Goal: Obtain resource: Download file/media

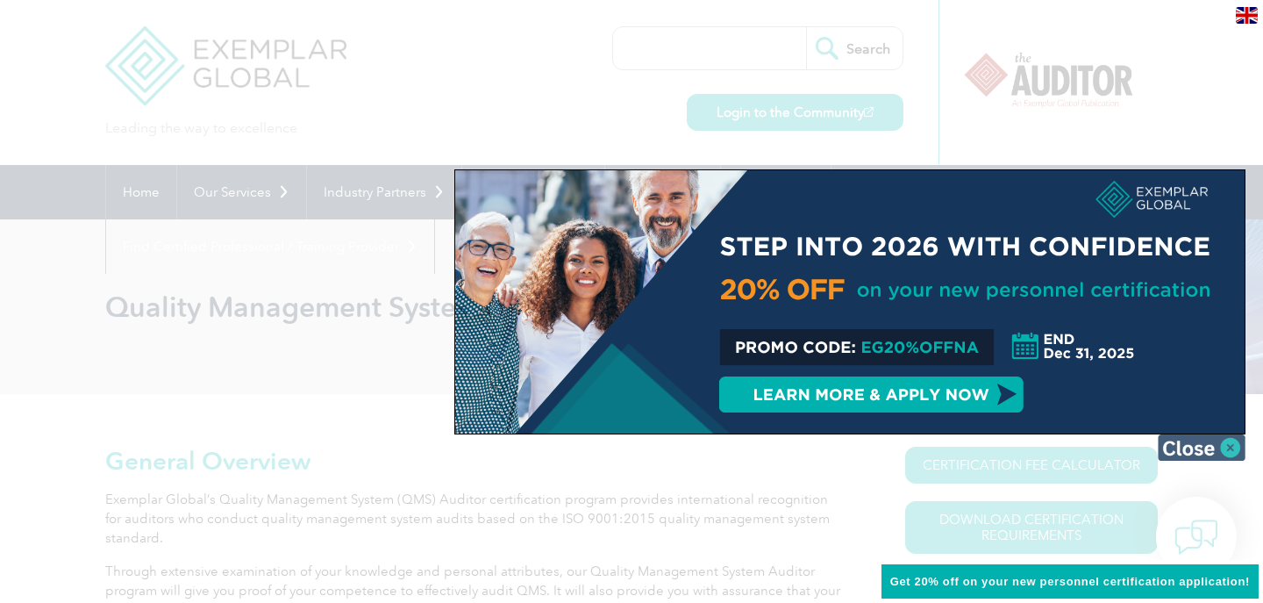
click at [1189, 448] on img at bounding box center [1202, 447] width 88 height 26
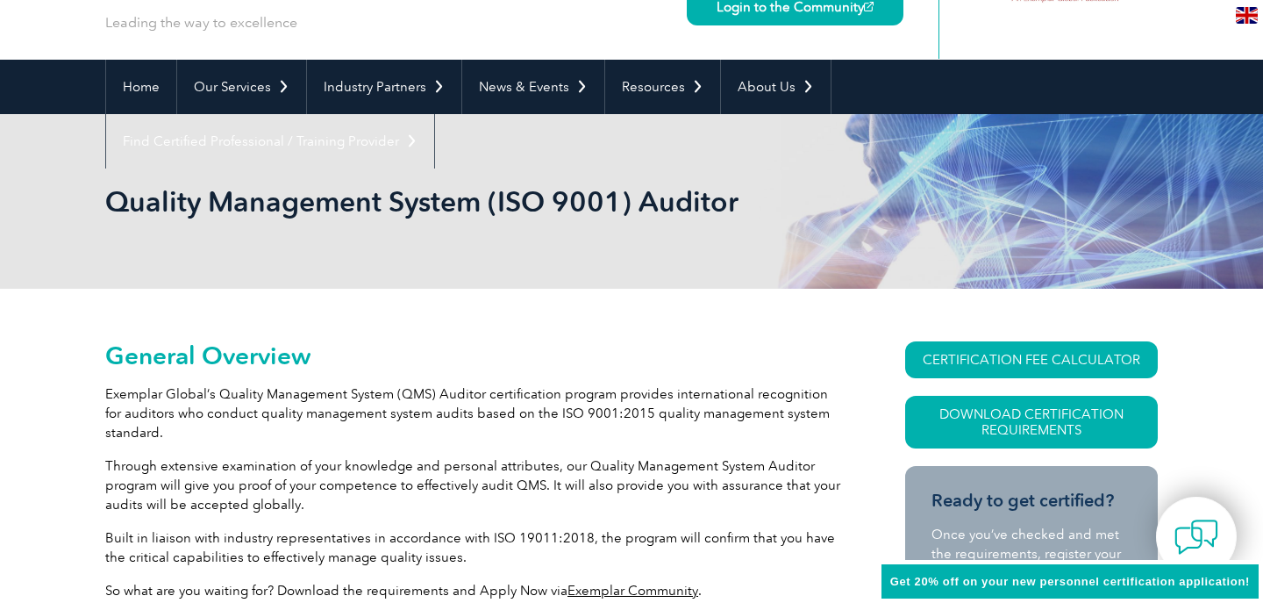
scroll to position [109, 0]
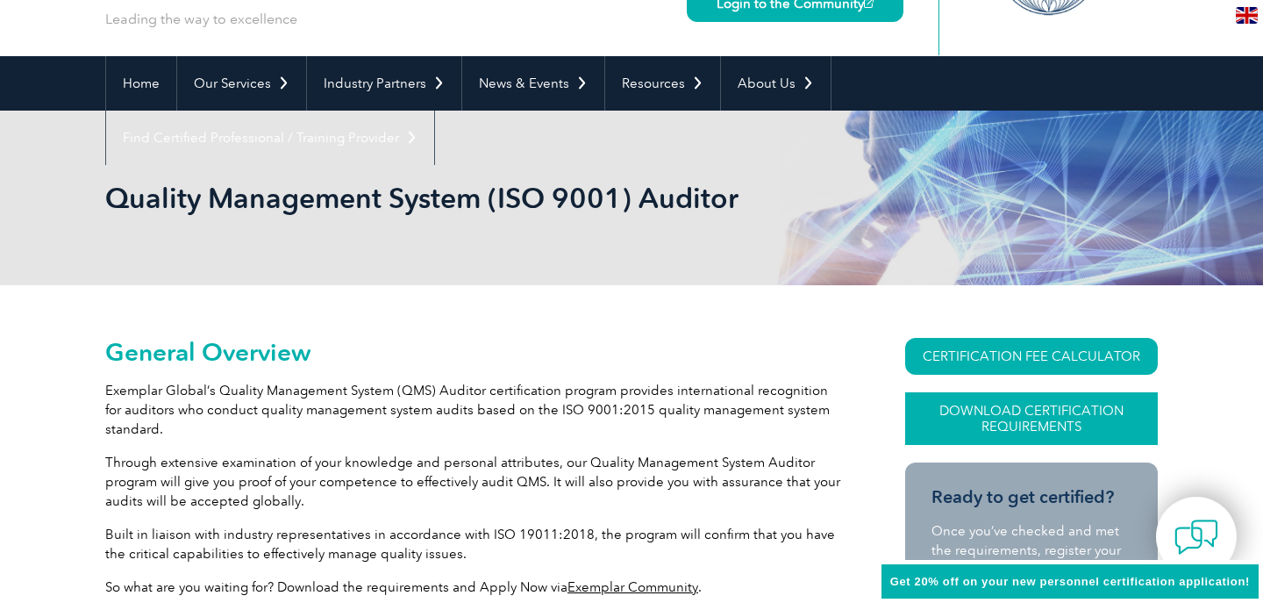
click at [984, 417] on link "Download Certification Requirements" at bounding box center [1031, 418] width 253 height 53
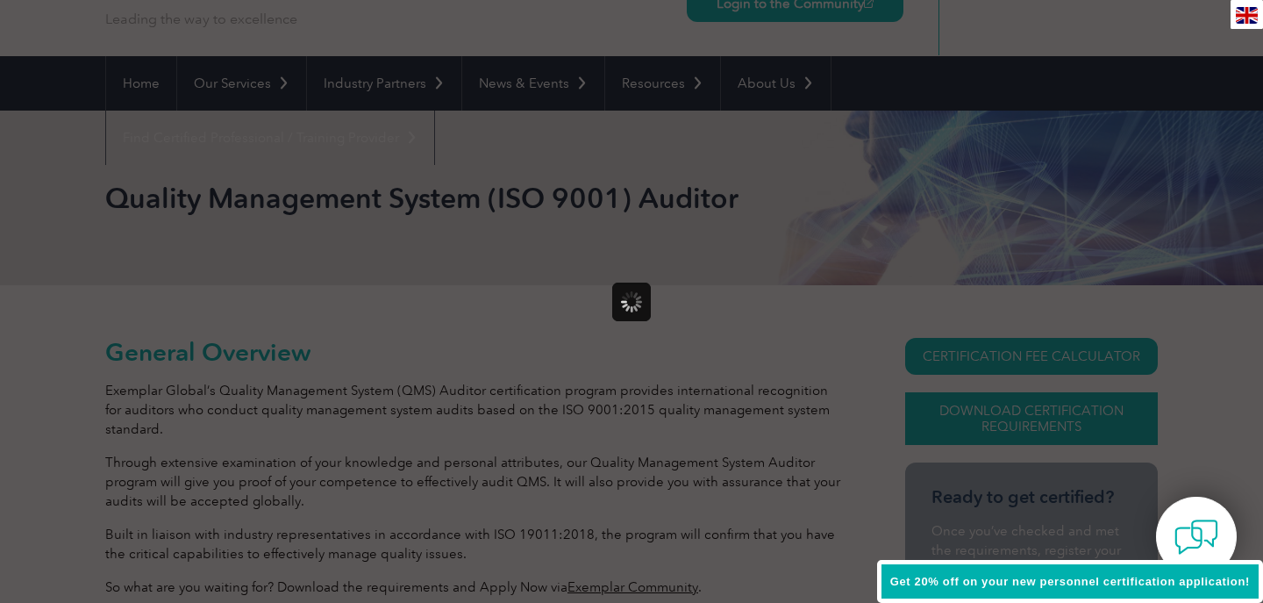
scroll to position [0, 0]
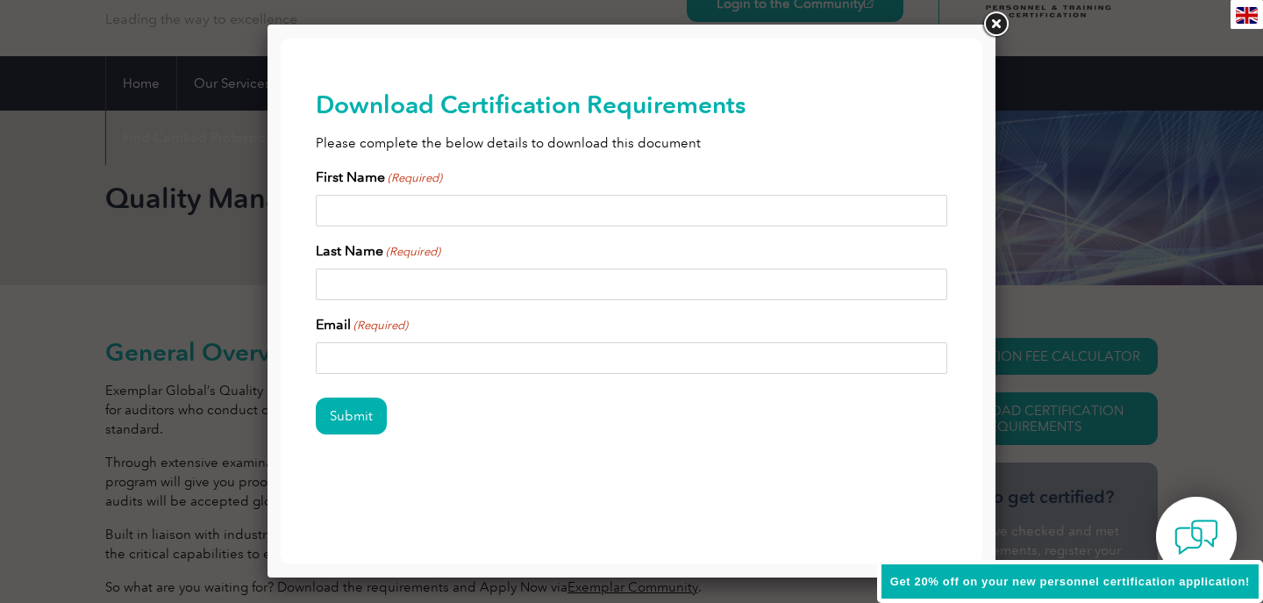
click at [999, 24] on link at bounding box center [996, 25] width 32 height 32
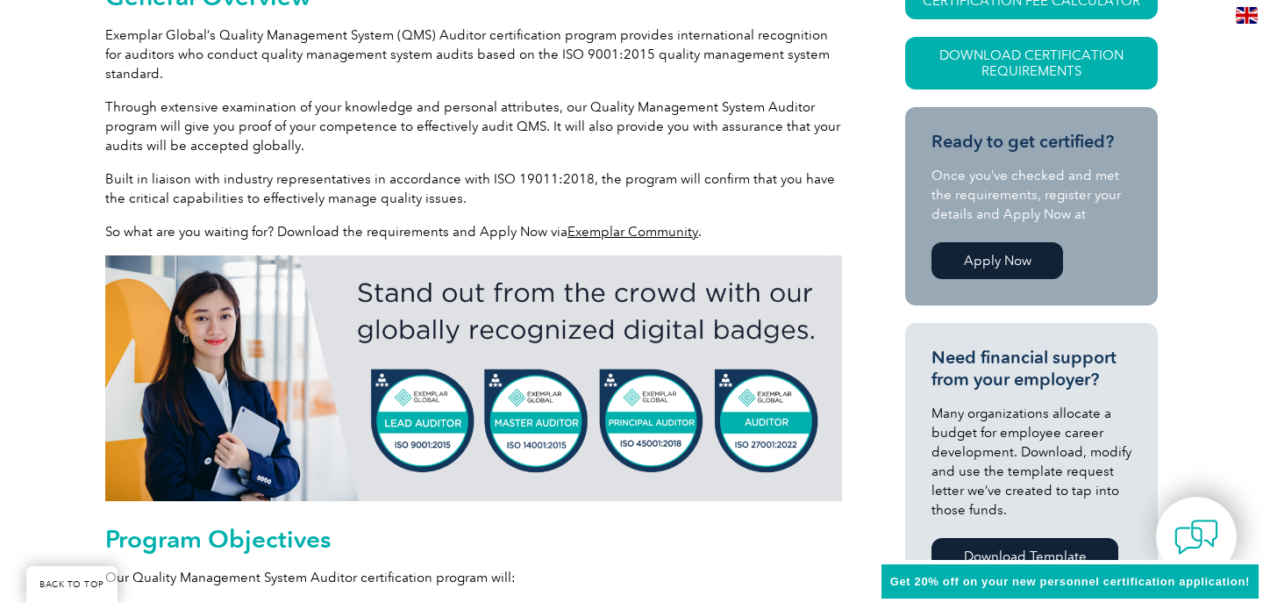
scroll to position [464, 0]
click at [412, 420] on img at bounding box center [473, 378] width 737 height 246
drag, startPoint x: 415, startPoint y: 422, endPoint x: 449, endPoint y: 424, distance: 34.3
click at [449, 424] on img at bounding box center [473, 378] width 737 height 246
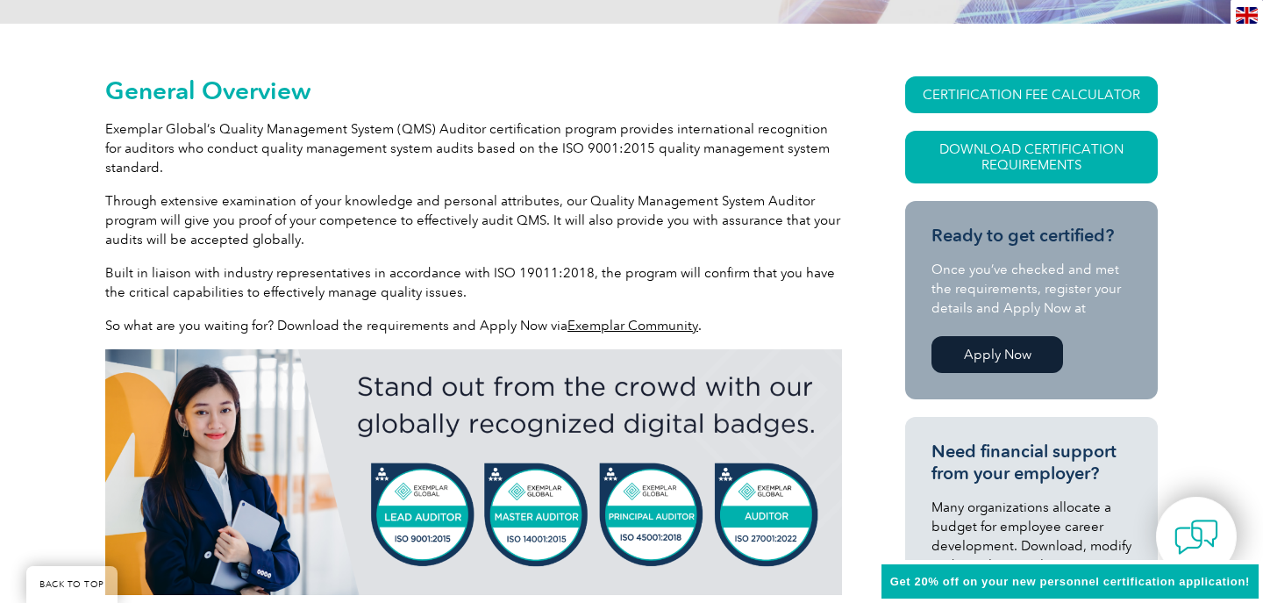
scroll to position [368, 0]
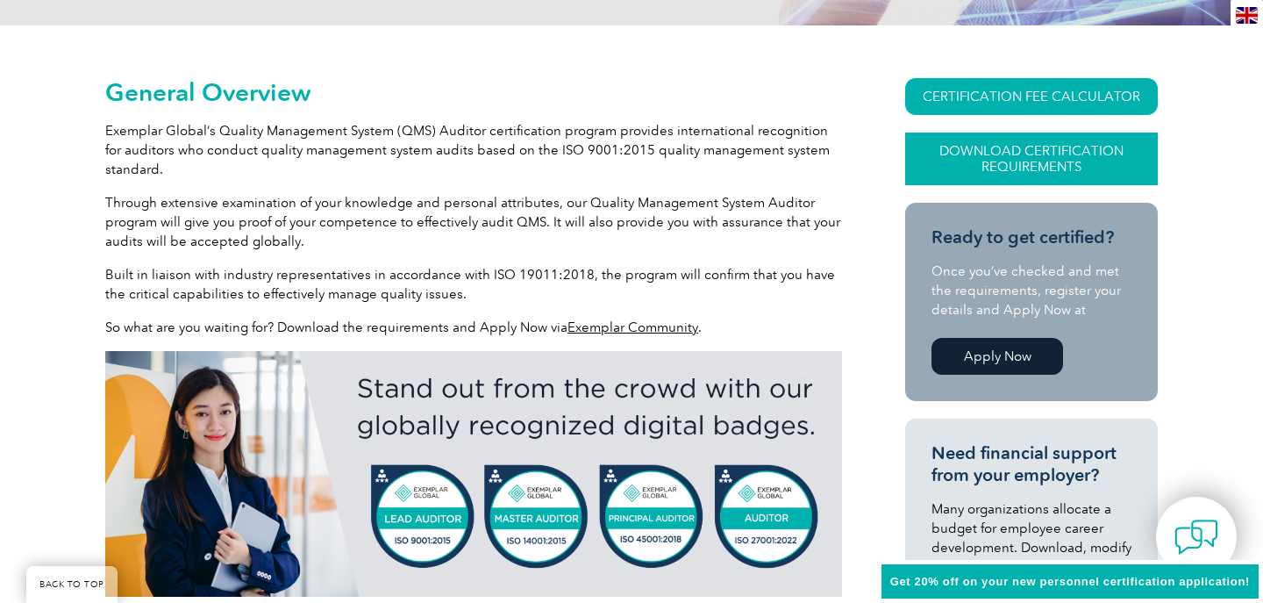
click at [964, 170] on link "Download Certification Requirements" at bounding box center [1031, 158] width 253 height 53
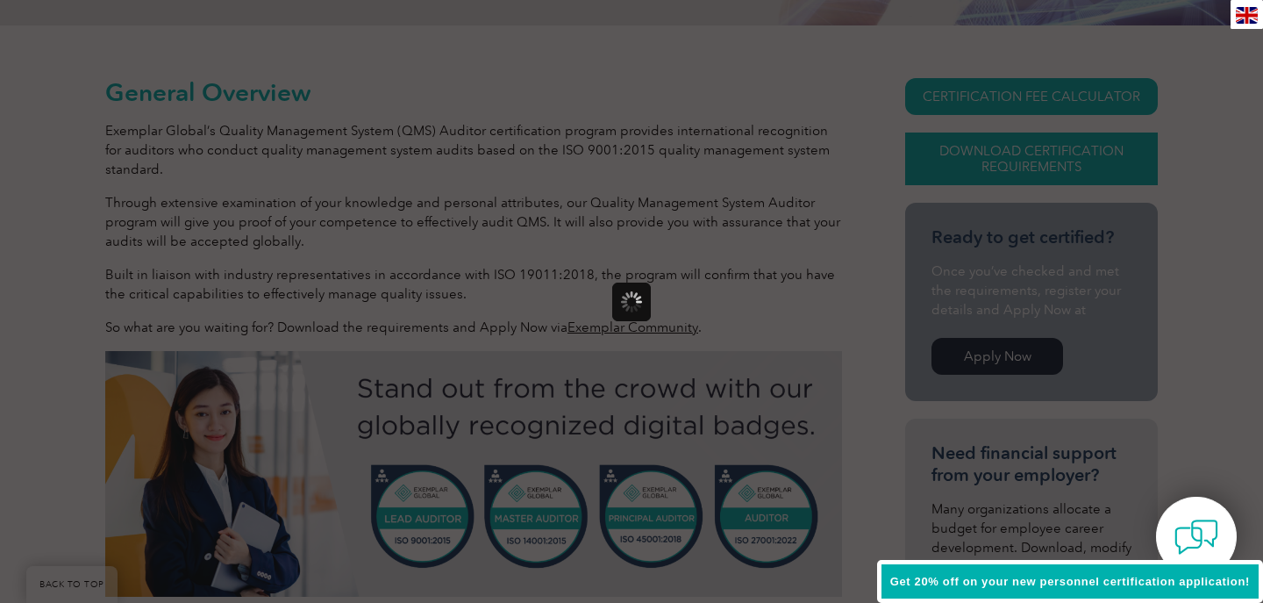
scroll to position [0, 0]
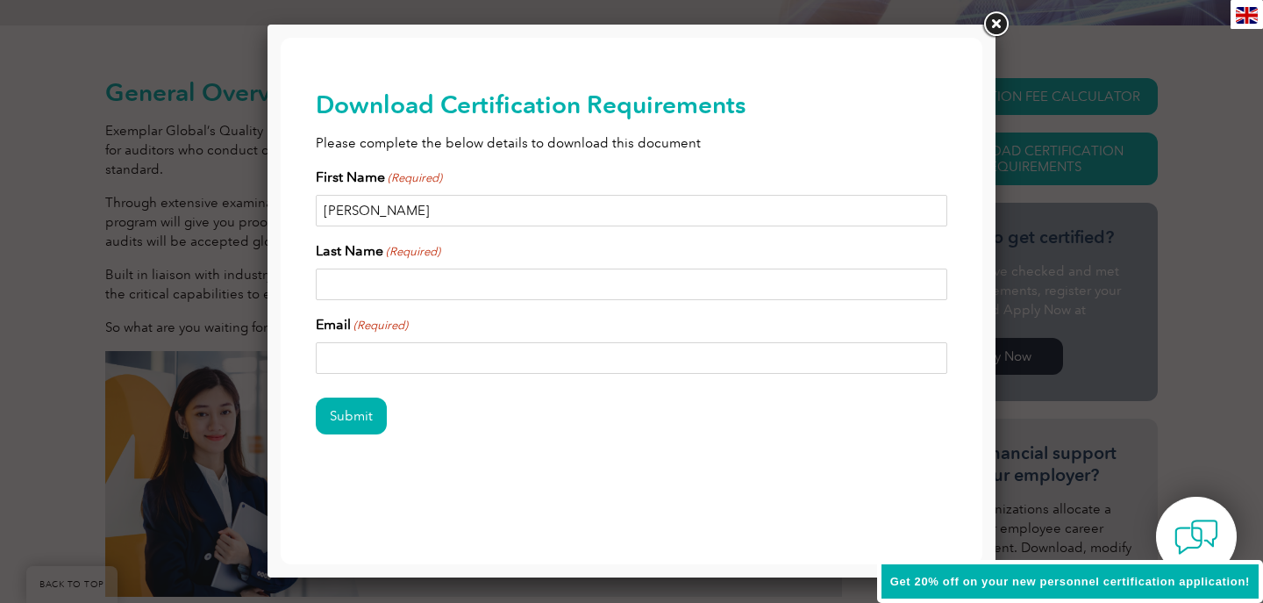
type input "[PERSON_NAME]"
click at [996, 18] on link at bounding box center [996, 25] width 32 height 32
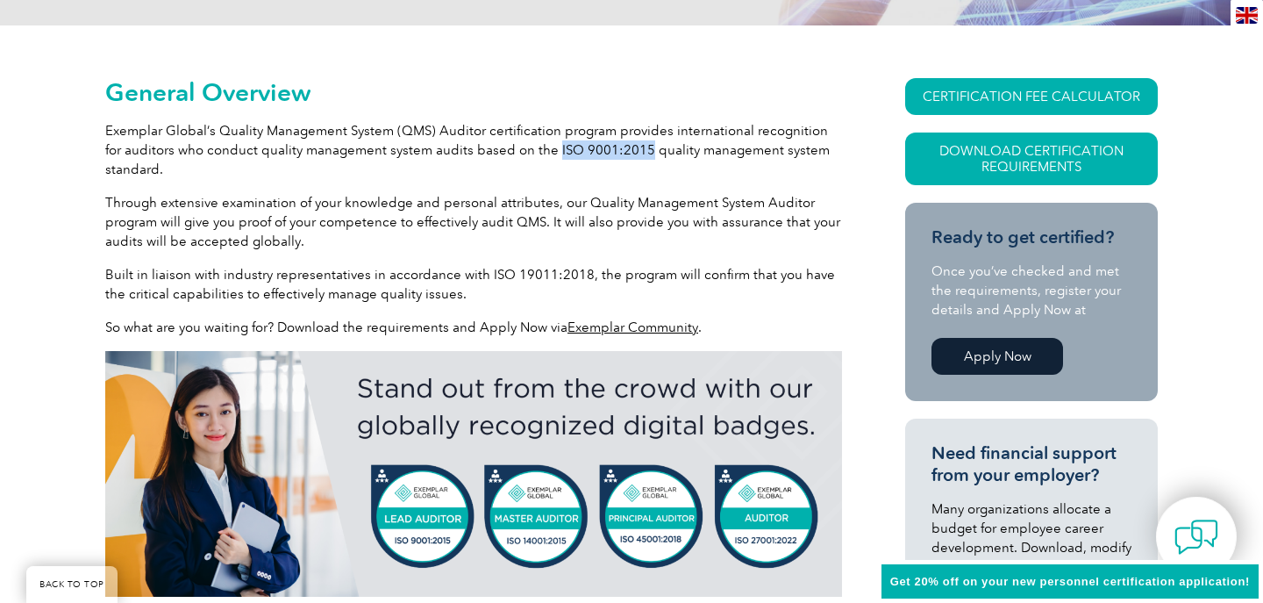
drag, startPoint x: 533, startPoint y: 149, endPoint x: 619, endPoint y: 147, distance: 86.0
click at [619, 147] on p "Exemplar Global’s Quality Management System (QMS) Auditor certification program…" at bounding box center [473, 150] width 737 height 58
drag, startPoint x: 219, startPoint y: 132, endPoint x: 241, endPoint y: 132, distance: 21.9
click at [241, 132] on p "Exemplar Global’s Quality Management System (QMS) Auditor certification program…" at bounding box center [473, 150] width 737 height 58
drag, startPoint x: 532, startPoint y: 150, endPoint x: 620, endPoint y: 145, distance: 87.9
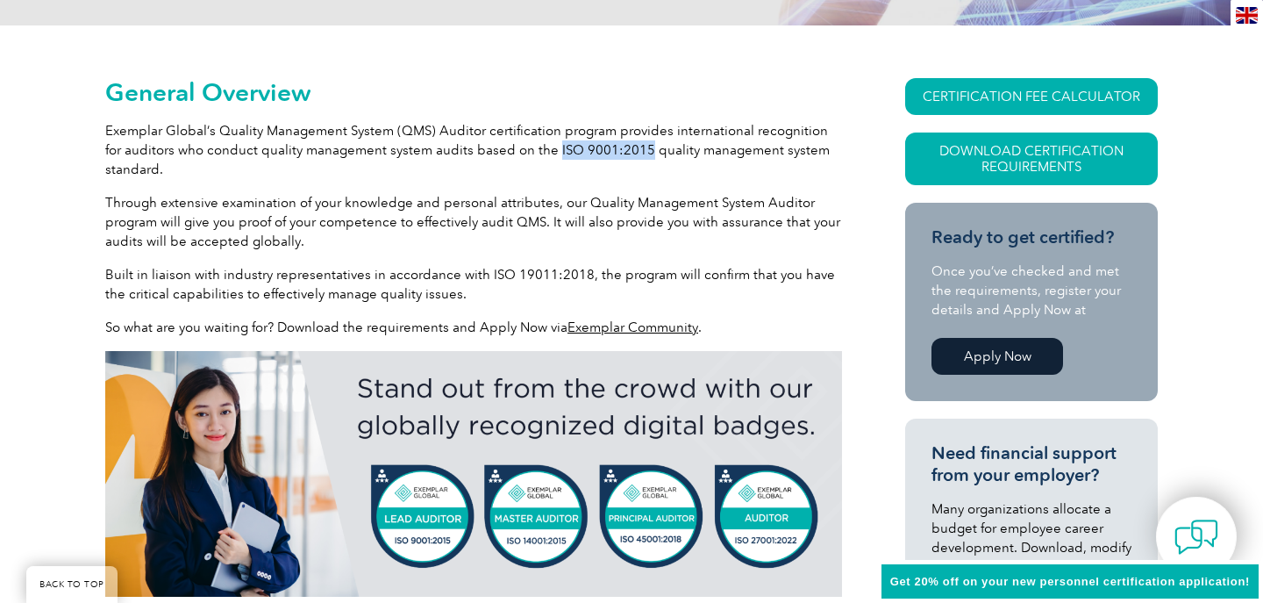
click at [620, 145] on p "Exemplar Global’s Quality Management System (QMS) Auditor certification program…" at bounding box center [473, 150] width 737 height 58
copy p "ISO 9001:2015"
click at [972, 161] on link "Download Certification Requirements" at bounding box center [1031, 158] width 253 height 53
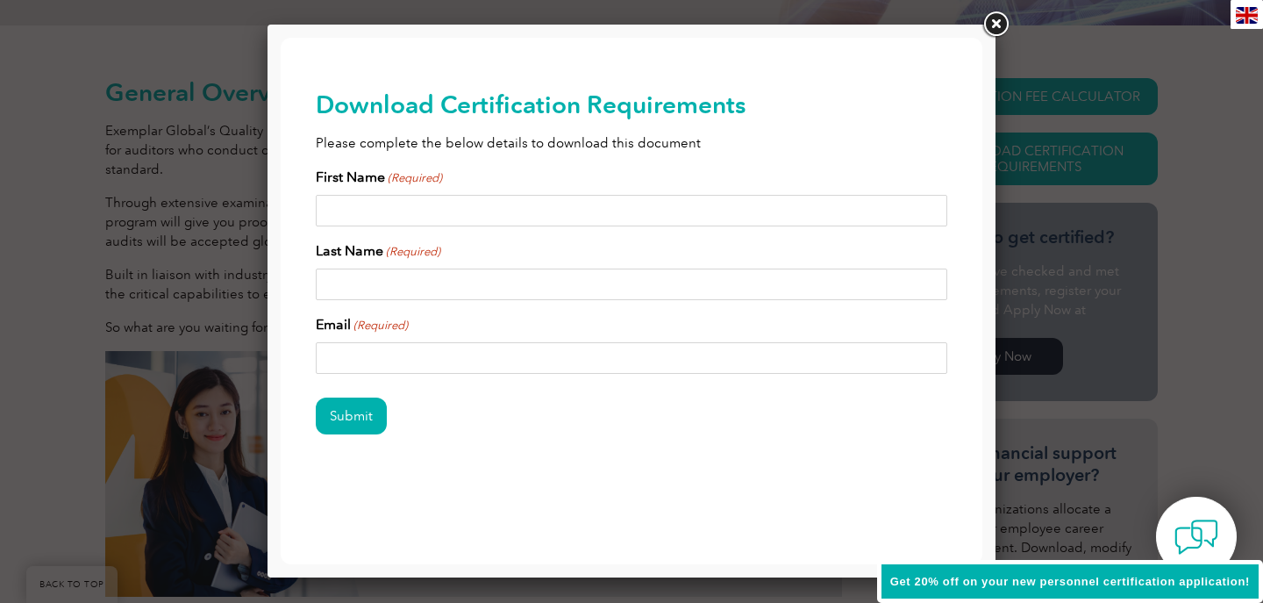
click at [540, 439] on div "Submit" at bounding box center [632, 417] width 632 height 76
click at [436, 358] on input "Email (Required)" at bounding box center [632, 358] width 632 height 32
type input "[EMAIL_ADDRESS][DOMAIN_NAME]"
type input "[PERSON_NAME]"
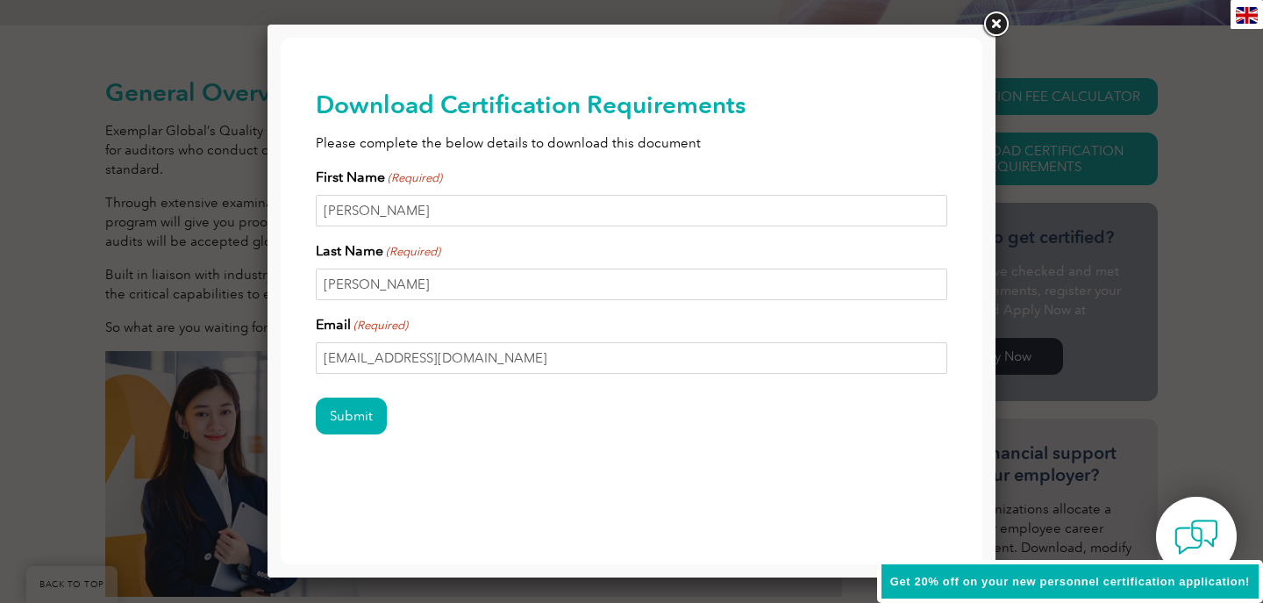
click at [500, 436] on div "Submit" at bounding box center [632, 417] width 632 height 76
click at [355, 419] on input "Submit" at bounding box center [351, 415] width 71 height 37
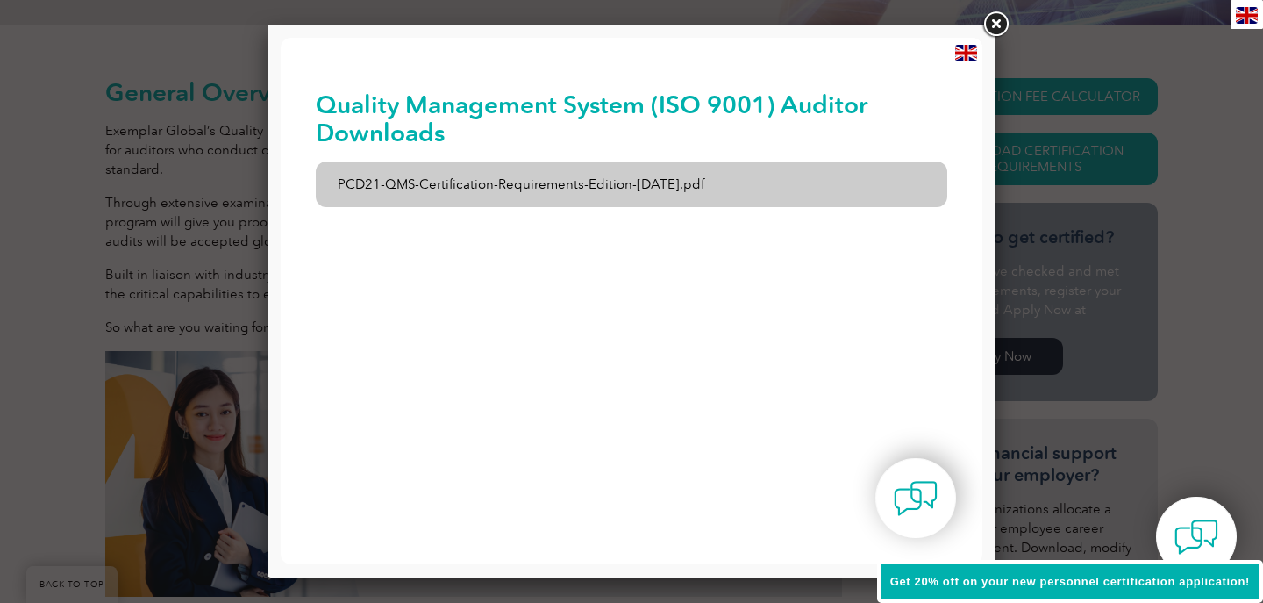
click at [541, 184] on link "PCD21-QMS-Certification-Requirements-Edition-[DATE].pdf" at bounding box center [632, 184] width 632 height 46
